Goal: Transaction & Acquisition: Purchase product/service

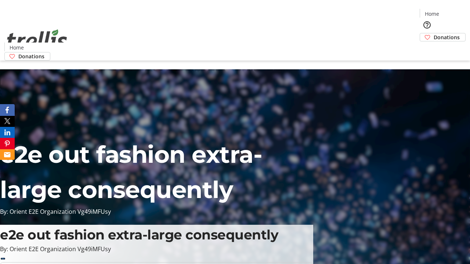
click at [433, 33] on span "Donations" at bounding box center [446, 37] width 26 height 8
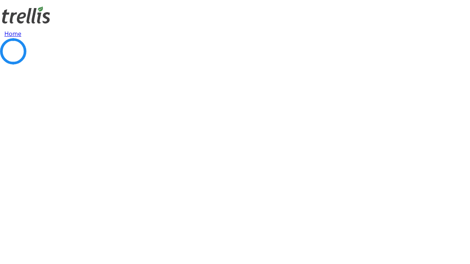
select select "CA"
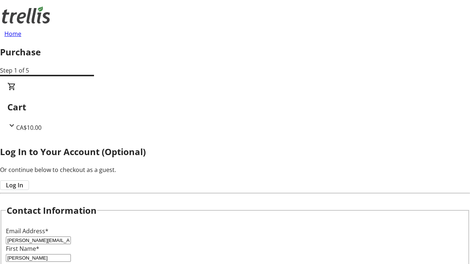
select select "BC"
type input "Kelowna"
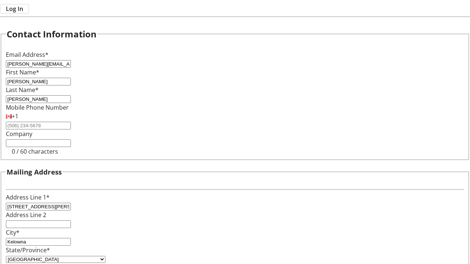
type input "V1Y 0C2"
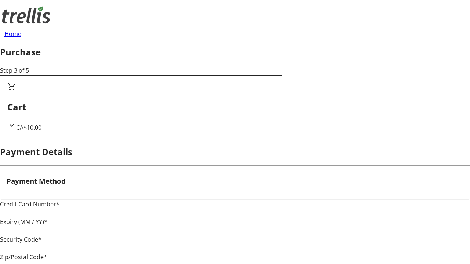
type input "V1Y 0C2"
